Goal: Transaction & Acquisition: Purchase product/service

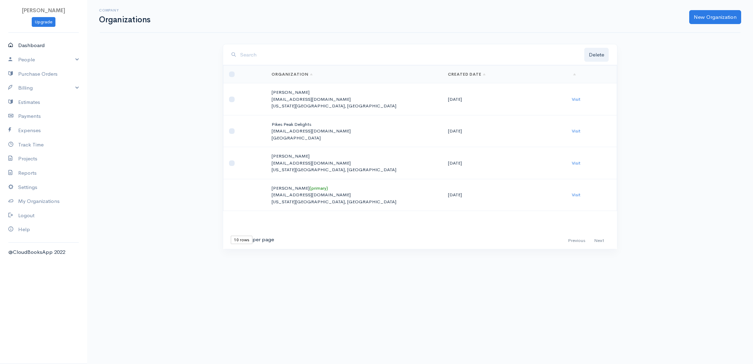
click at [29, 44] on link "Dashboard" at bounding box center [43, 45] width 87 height 14
select select "365"
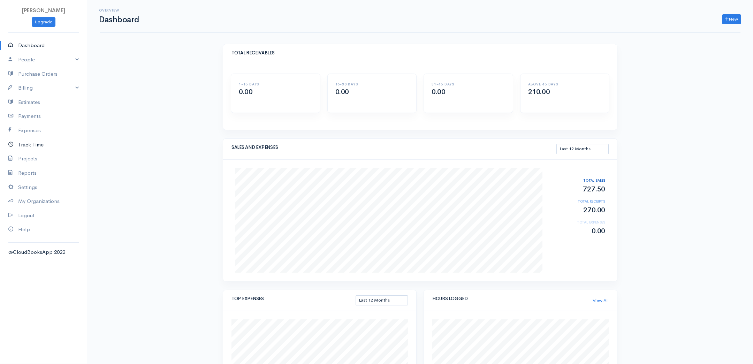
click at [37, 144] on link "Track Time" at bounding box center [43, 145] width 87 height 14
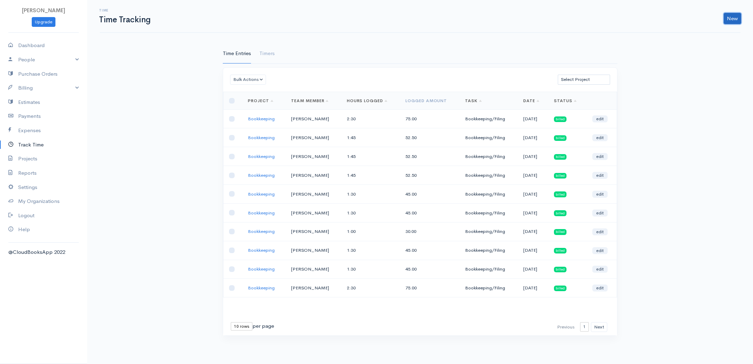
click at [737, 15] on link "New" at bounding box center [732, 18] width 17 height 11
click at [700, 34] on link "Time Entry" at bounding box center [712, 33] width 55 height 12
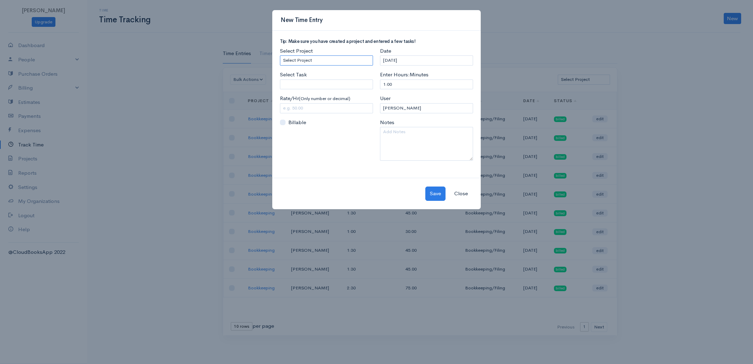
click at [357, 61] on select "Select Project Bookkeeping" at bounding box center [326, 60] width 93 height 10
select select "4895"
click at [280, 55] on select "Select Project Bookkeeping" at bounding box center [326, 60] width 93 height 10
click at [328, 81] on input "Select Task" at bounding box center [326, 84] width 93 height 10
type input "Bookkeeping/Filing"
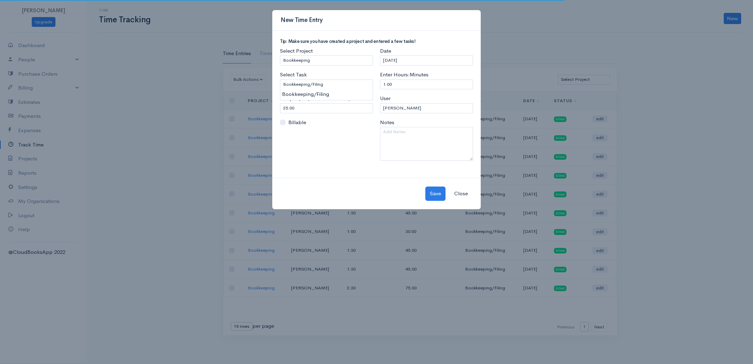
click at [329, 94] on body "[PERSON_NAME] Upgrade Dashboard People Clients Vendors Staff Users Purchase Ord…" at bounding box center [376, 182] width 753 height 364
drag, startPoint x: 325, startPoint y: 112, endPoint x: 219, endPoint y: 104, distance: 106.0
click at [219, 104] on div "New Time Entry Tip: Make sure you have created a project and entered a few task…" at bounding box center [376, 182] width 753 height 364
drag, startPoint x: 313, startPoint y: 111, endPoint x: 257, endPoint y: 107, distance: 56.6
click at [257, 107] on div "New Time Entry Tip: Make sure you have created a project and entered a few task…" at bounding box center [376, 182] width 753 height 364
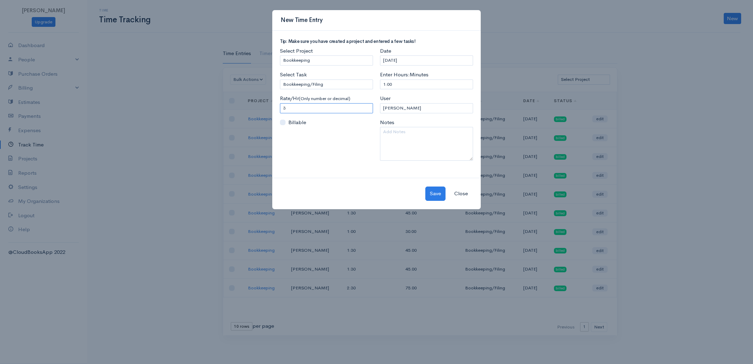
type input "30"
click at [423, 56] on div "Date [DATE]" at bounding box center [426, 56] width 93 height 18
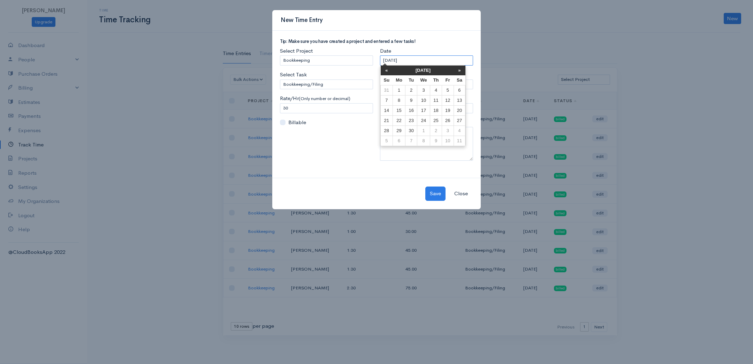
click at [423, 58] on input "[DATE]" at bounding box center [426, 60] width 93 height 10
click at [409, 102] on td "9" at bounding box center [411, 100] width 12 height 10
type input "[DATE]"
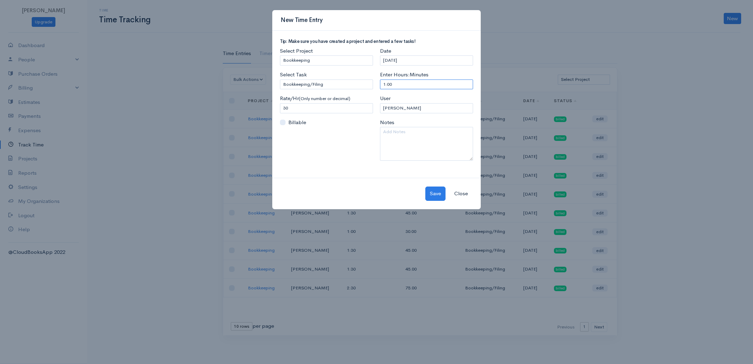
click at [405, 86] on input "1:00" at bounding box center [426, 84] width 93 height 10
drag, startPoint x: 407, startPoint y: 85, endPoint x: 336, endPoint y: 81, distance: 70.9
click at [337, 81] on div "Tip: Make sure you have created a project and entered a few tasks! Select Proje…" at bounding box center [376, 102] width 200 height 127
type input "3"
type input "2"
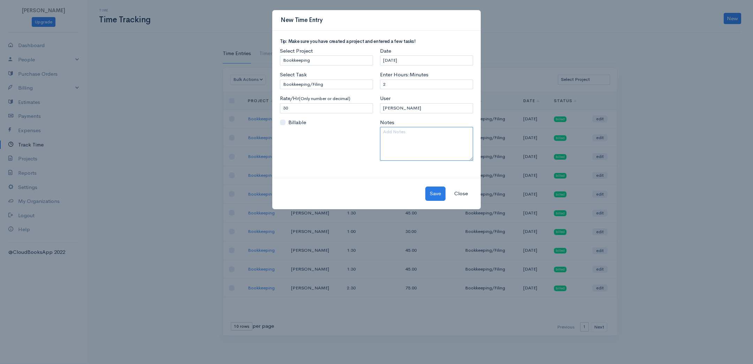
click at [396, 142] on textarea at bounding box center [426, 144] width 93 height 34
type textarea "[DATE] 2:15-4:15"
click at [434, 191] on button "Save" at bounding box center [435, 194] width 20 height 14
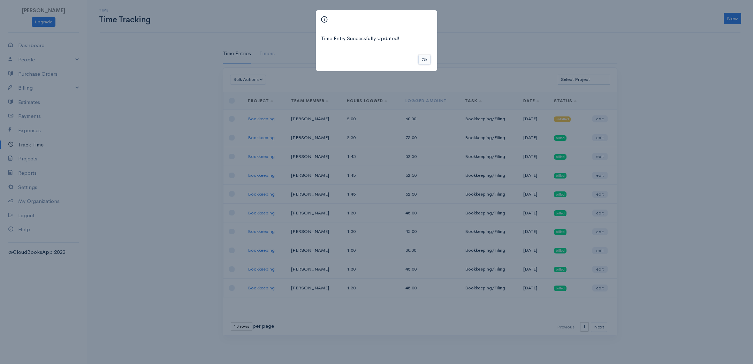
click at [422, 61] on button "Ok" at bounding box center [424, 60] width 12 height 10
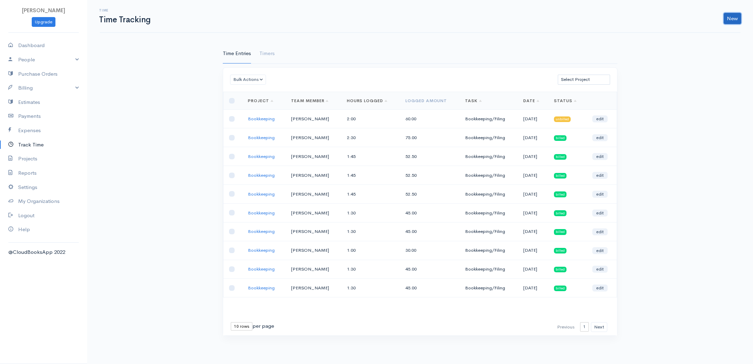
click at [739, 21] on link "New" at bounding box center [732, 18] width 17 height 11
click at [717, 31] on link "Time Entry" at bounding box center [712, 33] width 55 height 12
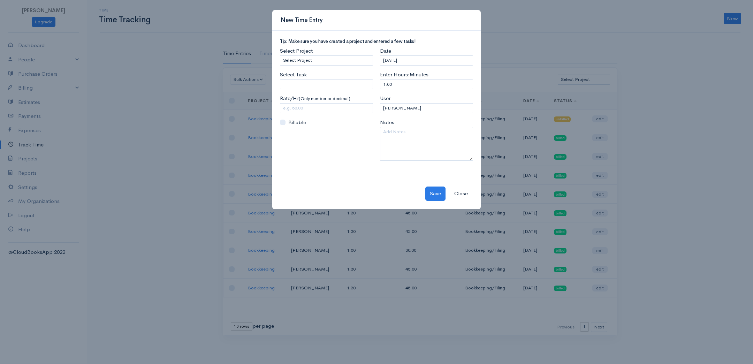
click at [332, 65] on div "Select Project Select Project Bookkeeping Select Task Please enter or select a …" at bounding box center [326, 106] width 100 height 119
click at [329, 62] on select "Select Project Bookkeeping" at bounding box center [326, 60] width 93 height 10
select select "4895"
click at [280, 55] on select "Select Project Bookkeeping" at bounding box center [326, 60] width 93 height 10
click at [311, 88] on input "Select Task" at bounding box center [326, 84] width 93 height 10
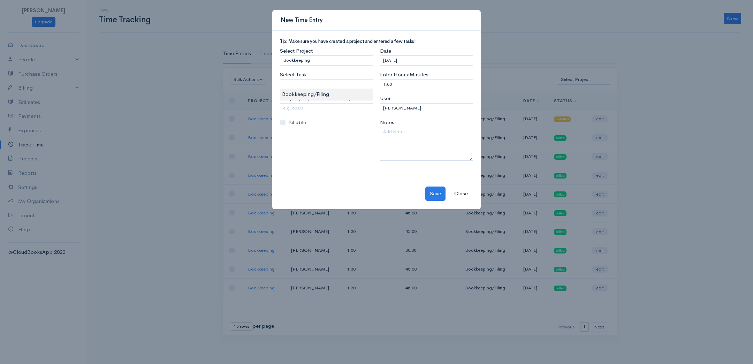
type input "Bookkeeping/Filing"
click at [317, 94] on body "[PERSON_NAME] Upgrade Dashboard People Clients Vendors Staff Users Purchase Ord…" at bounding box center [376, 182] width 753 height 364
click at [318, 105] on input "25.00" at bounding box center [326, 108] width 93 height 10
drag, startPoint x: 318, startPoint y: 106, endPoint x: 251, endPoint y: 100, distance: 67.2
click at [250, 101] on div "New Time Entry Tip: Make sure you have created a project and entered a few task…" at bounding box center [376, 182] width 753 height 364
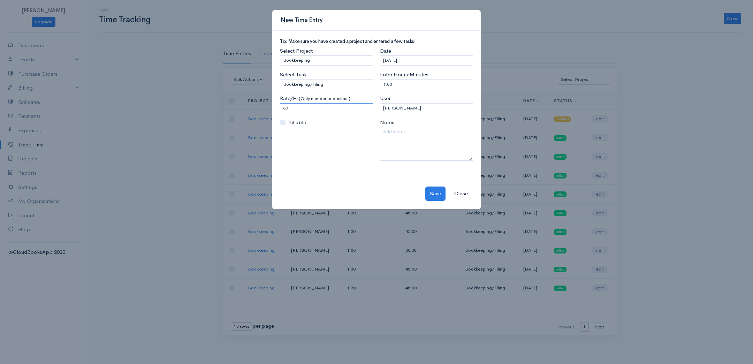
type input "30"
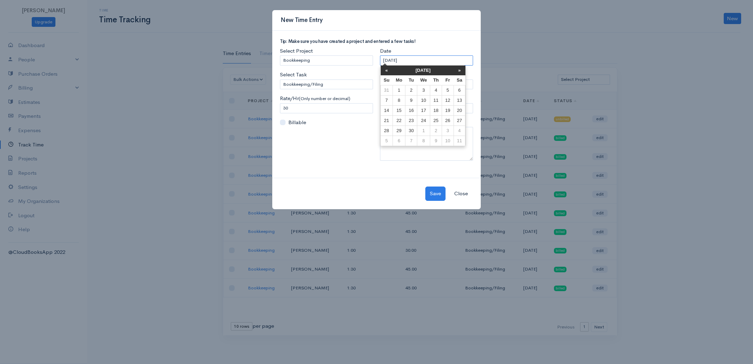
click at [433, 63] on input "[DATE]" at bounding box center [426, 60] width 93 height 10
click at [438, 101] on td "11" at bounding box center [436, 100] width 12 height 10
type input "[DATE]"
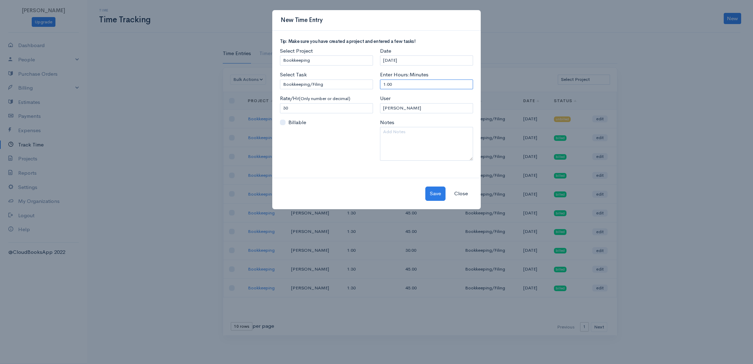
drag, startPoint x: 328, startPoint y: 76, endPoint x: 296, endPoint y: 72, distance: 32.0
click at [296, 72] on div "Tip: Make sure you have created a project and entered a few tasks! Select Proje…" at bounding box center [376, 102] width 200 height 127
type input "2"
select select "20759"
click at [405, 131] on textarea at bounding box center [426, 144] width 93 height 34
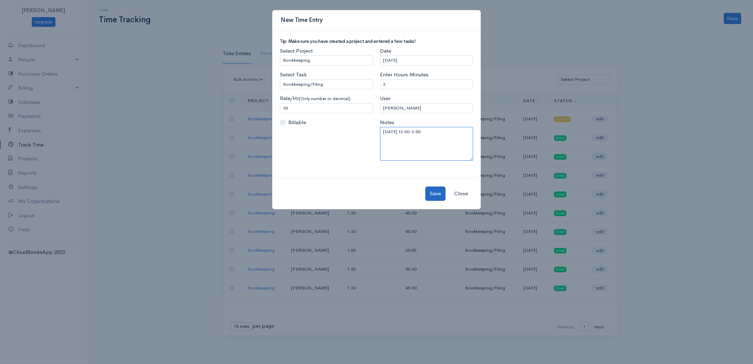
type textarea "[DATE] 12:00-2:00"
click at [436, 191] on button "Save" at bounding box center [435, 194] width 20 height 14
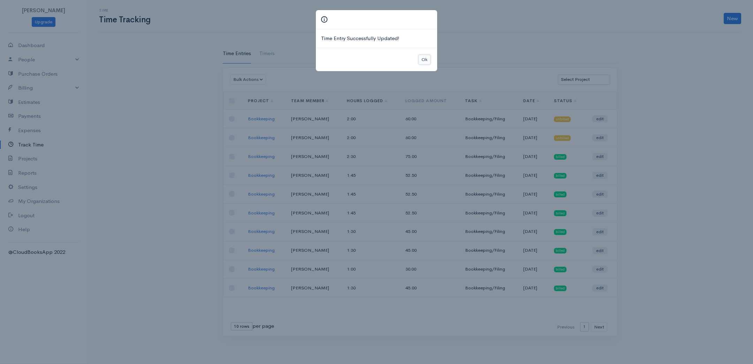
click at [421, 55] on button "Ok" at bounding box center [424, 60] width 12 height 10
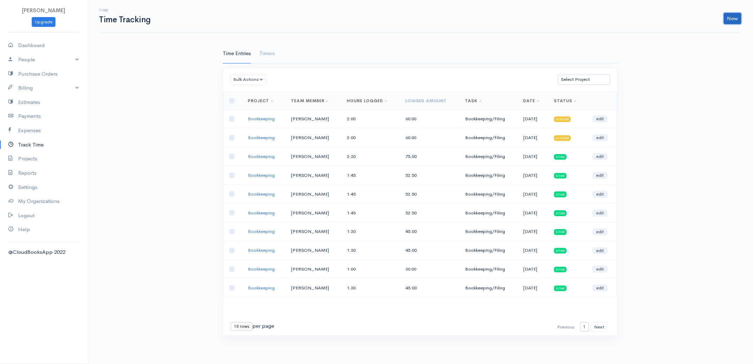
click at [731, 18] on link "New" at bounding box center [732, 18] width 17 height 11
click at [716, 32] on link "Time Entry" at bounding box center [712, 33] width 55 height 12
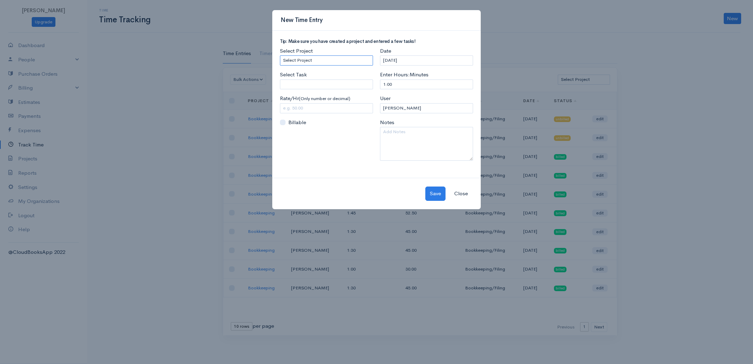
click at [327, 62] on select "Select Project Bookkeeping" at bounding box center [326, 60] width 93 height 10
select select "4895"
click at [280, 55] on select "Select Project Bookkeeping" at bounding box center [326, 60] width 93 height 10
click at [325, 78] on div "Select Task Please enter or select a task" at bounding box center [326, 80] width 93 height 18
drag, startPoint x: 325, startPoint y: 80, endPoint x: 328, endPoint y: 86, distance: 6.6
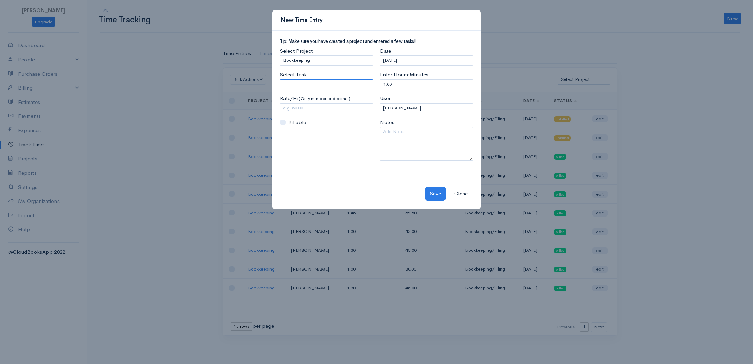
click at [325, 82] on input "Select Task" at bounding box center [326, 84] width 93 height 10
type input "Bookkeeping/Filing"
drag, startPoint x: 327, startPoint y: 93, endPoint x: 326, endPoint y: 99, distance: 6.3
click at [326, 93] on body "[PERSON_NAME] Upgrade Dashboard People Clients Vendors Staff Users Purchase Ord…" at bounding box center [376, 182] width 753 height 364
drag, startPoint x: 325, startPoint y: 106, endPoint x: 259, endPoint y: 106, distance: 65.2
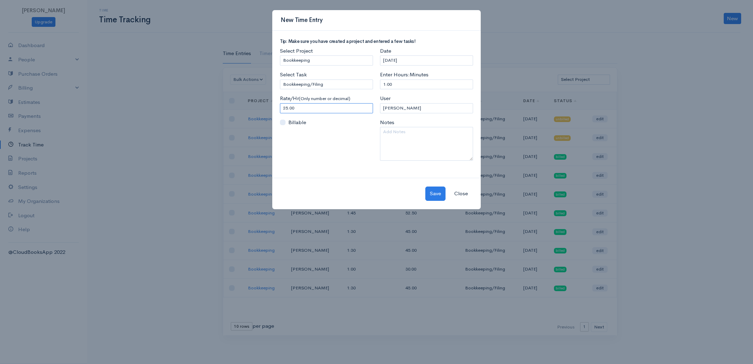
click at [259, 106] on div "New Time Entry Tip: Make sure you have created a project and entered a few task…" at bounding box center [376, 182] width 753 height 364
type input "30"
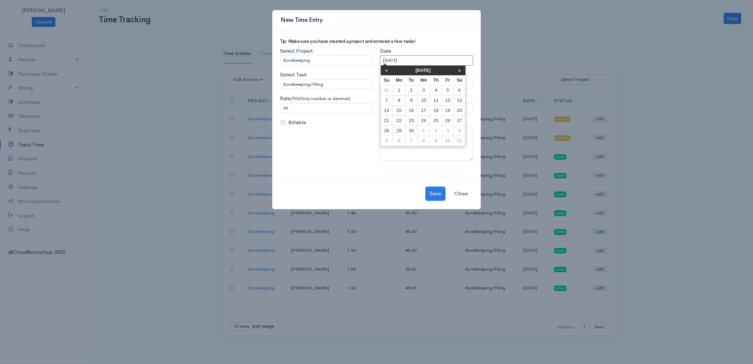
click at [413, 60] on input "[DATE]" at bounding box center [426, 60] width 93 height 10
click at [414, 112] on td "16" at bounding box center [411, 110] width 12 height 10
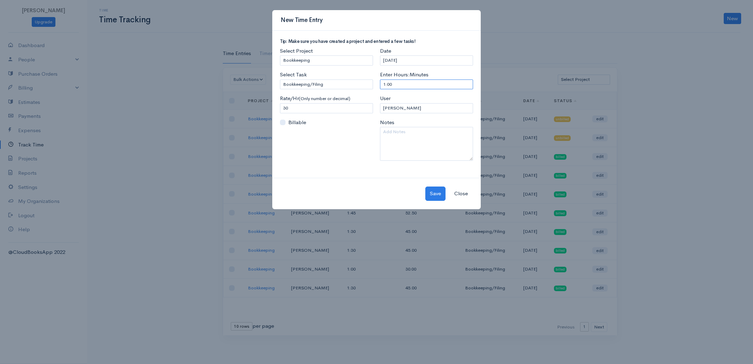
drag, startPoint x: 397, startPoint y: 81, endPoint x: 340, endPoint y: 82, distance: 57.2
click at [340, 82] on div "Tip: Make sure you have created a project and entered a few tasks! Select Proje…" at bounding box center [376, 102] width 200 height 127
type input "2"
select select "20759"
type textarea "[DATE] 2:00-4:00"
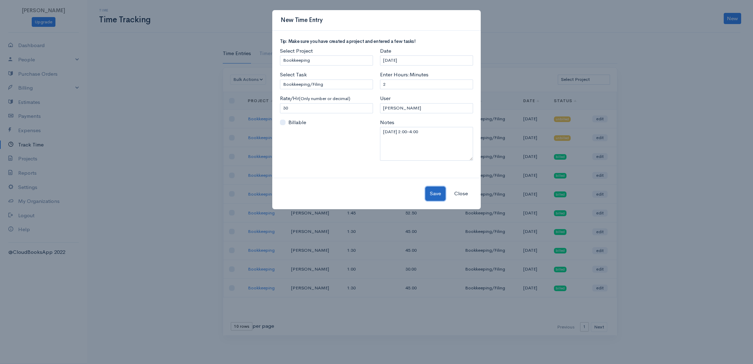
click at [439, 195] on button "Save" at bounding box center [435, 194] width 20 height 14
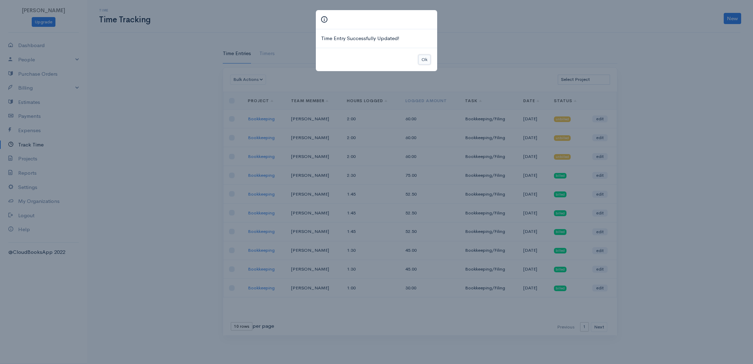
click at [419, 56] on button "Ok" at bounding box center [424, 60] width 12 height 10
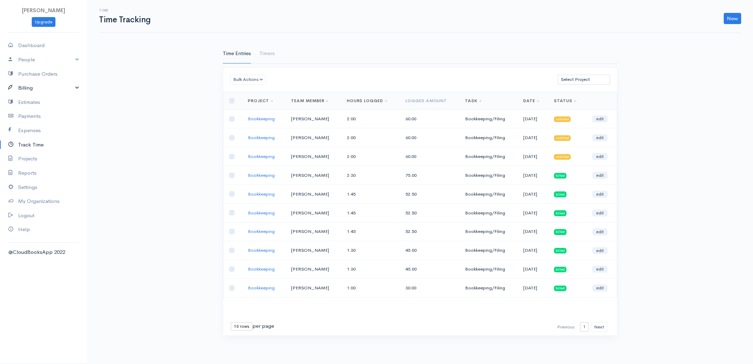
click at [35, 89] on link "Billing" at bounding box center [43, 88] width 87 height 14
click at [33, 102] on link "Invoice" at bounding box center [43, 101] width 87 height 13
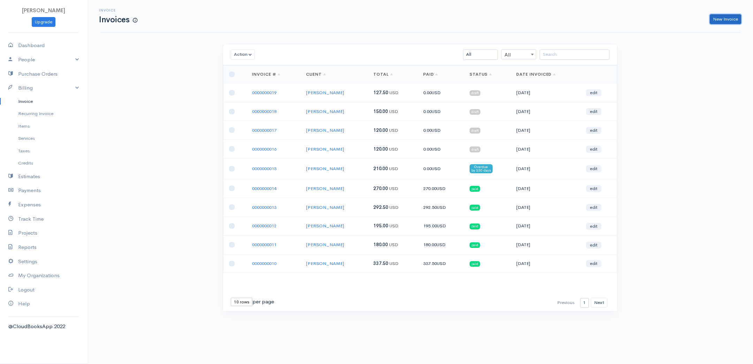
click at [731, 19] on link "New Invoice" at bounding box center [725, 19] width 31 height 10
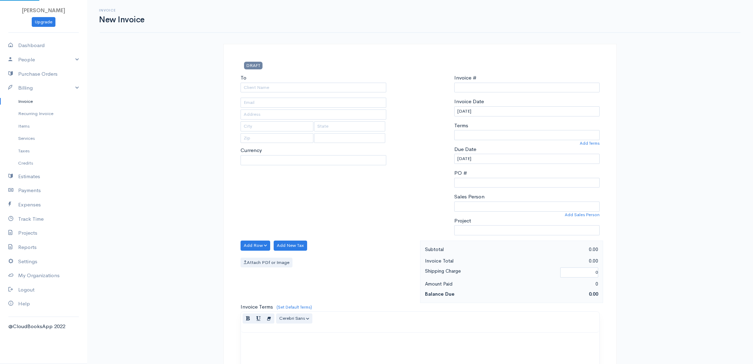
type input "0000000020"
select select "[GEOGRAPHIC_DATA]"
select select "USD"
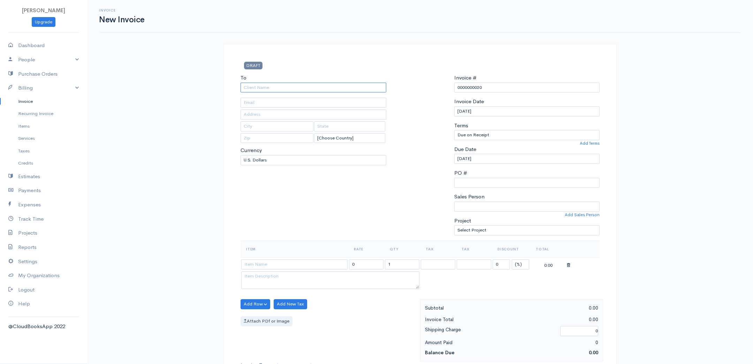
click at [311, 90] on input "To" at bounding box center [314, 88] width 146 height 10
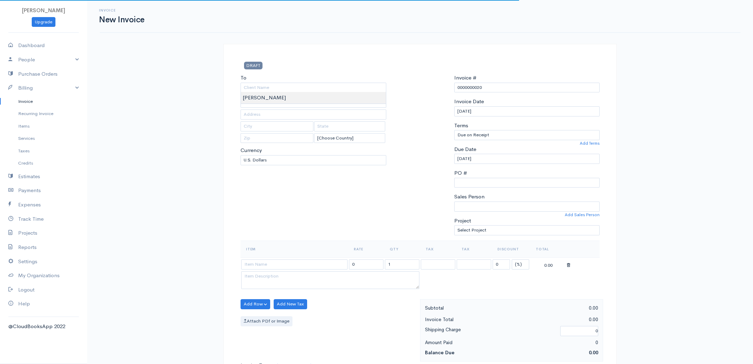
type input "[PERSON_NAME]"
click at [314, 97] on body "[PERSON_NAME] Upgrade Dashboard People Clients Vendors Staff Users Purchase Ord…" at bounding box center [376, 301] width 753 height 603
type input "[EMAIL_ADDRESS][DOMAIN_NAME]"
type input "[STREET_ADDRESS]"
type input "[US_STATE][GEOGRAPHIC_DATA]"
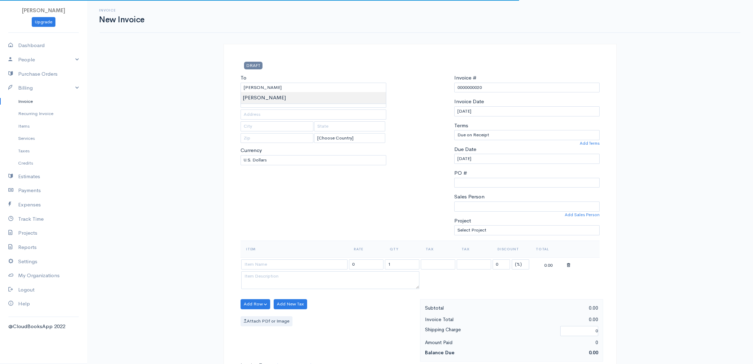
type input "CO"
type input "80921"
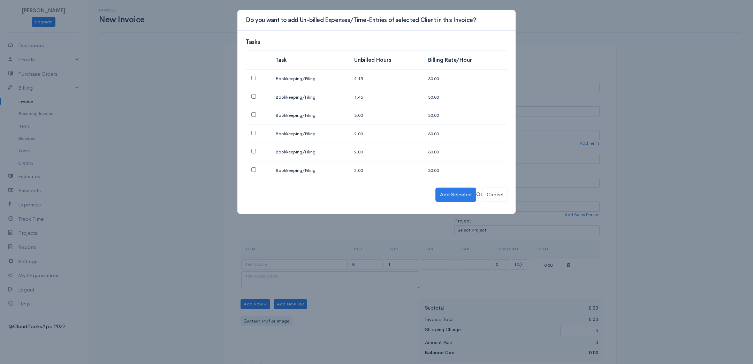
click at [254, 133] on input "checkbox" at bounding box center [253, 133] width 5 height 5
checkbox input "true"
drag, startPoint x: 256, startPoint y: 149, endPoint x: 255, endPoint y: 154, distance: 4.7
click at [255, 149] on input "checkbox" at bounding box center [253, 151] width 5 height 5
checkbox input "true"
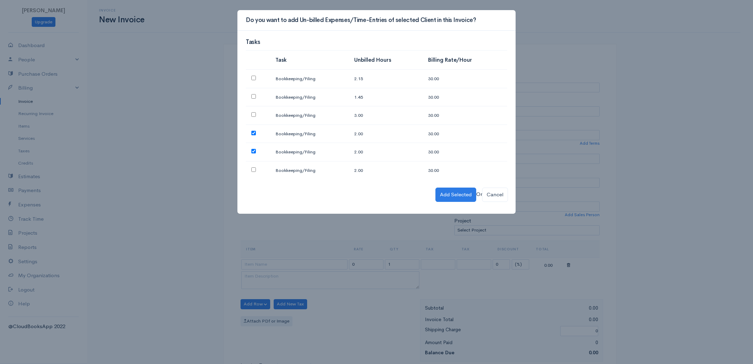
click at [253, 169] on input "checkbox" at bounding box center [253, 169] width 5 height 5
checkbox input "true"
click at [449, 197] on button "Add Selected" at bounding box center [455, 195] width 41 height 14
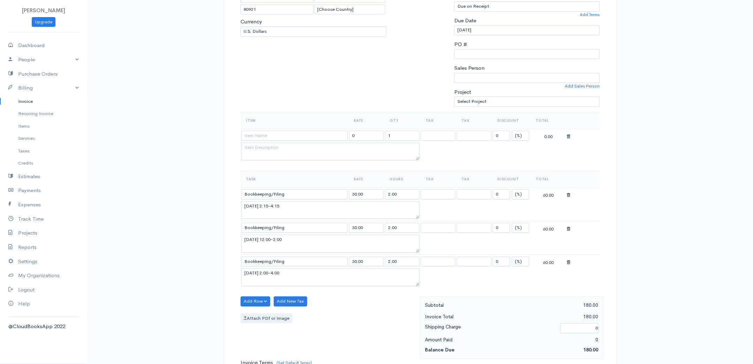
scroll to position [136, 0]
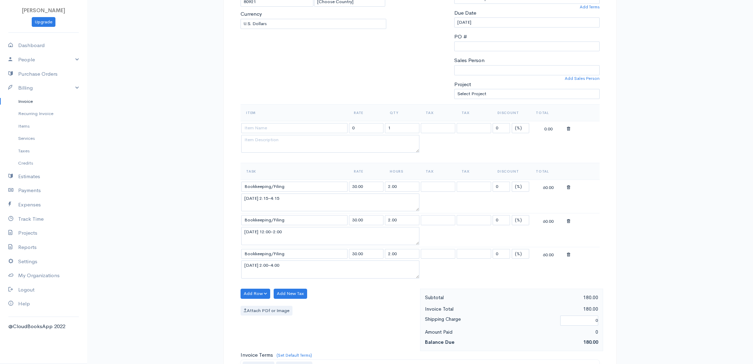
click at [568, 128] on icon at bounding box center [568, 129] width 3 height 5
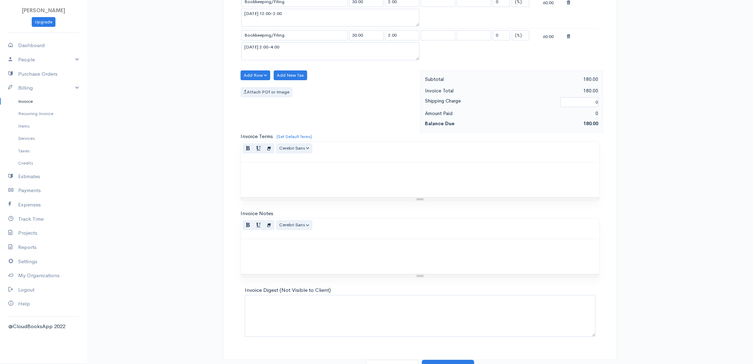
scroll to position [301, 0]
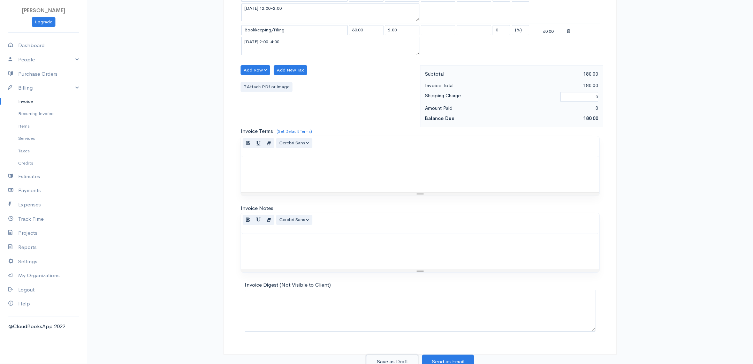
click at [396, 361] on button "Save as Draft" at bounding box center [392, 362] width 52 height 14
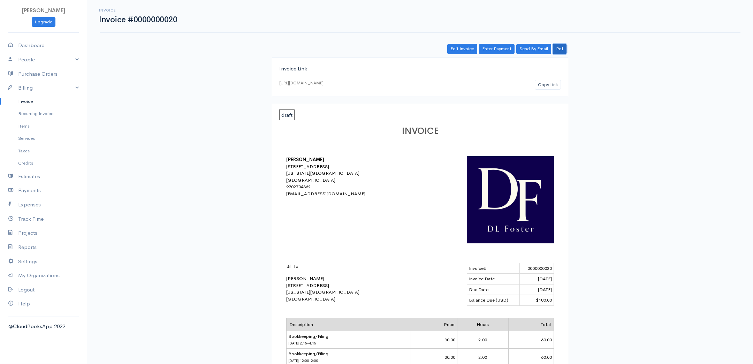
click at [561, 49] on link "Pdf" at bounding box center [560, 49] width 14 height 10
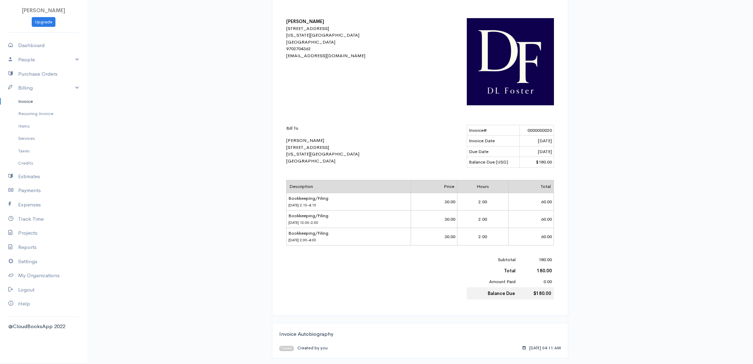
scroll to position [133, 0]
